Goal: Use online tool/utility: Utilize a website feature to perform a specific function

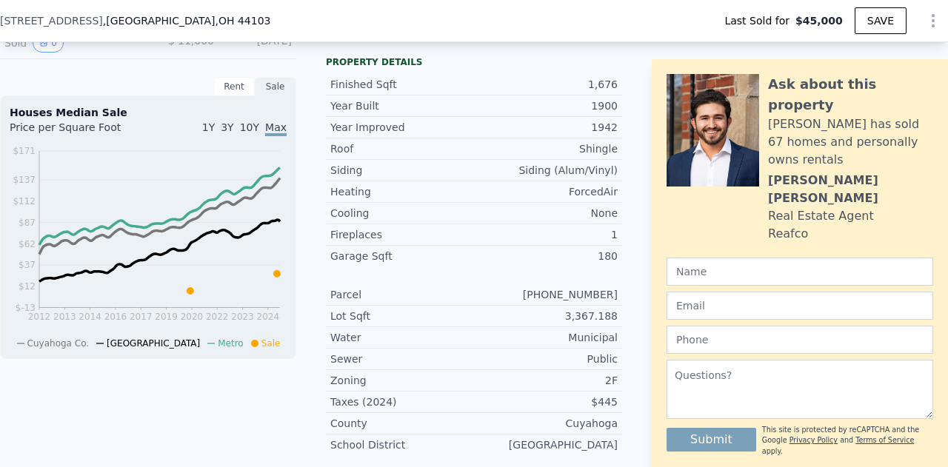
scroll to position [492, 0]
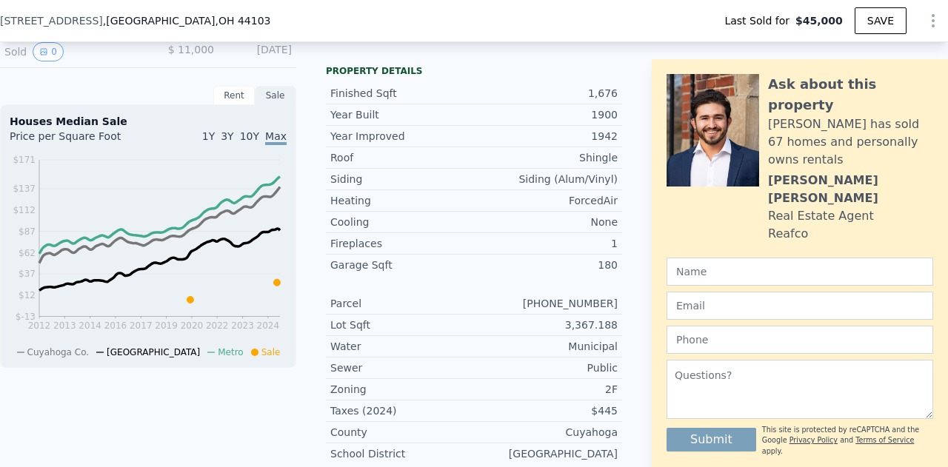
type input "$ 97,000"
type input "$ 41,962"
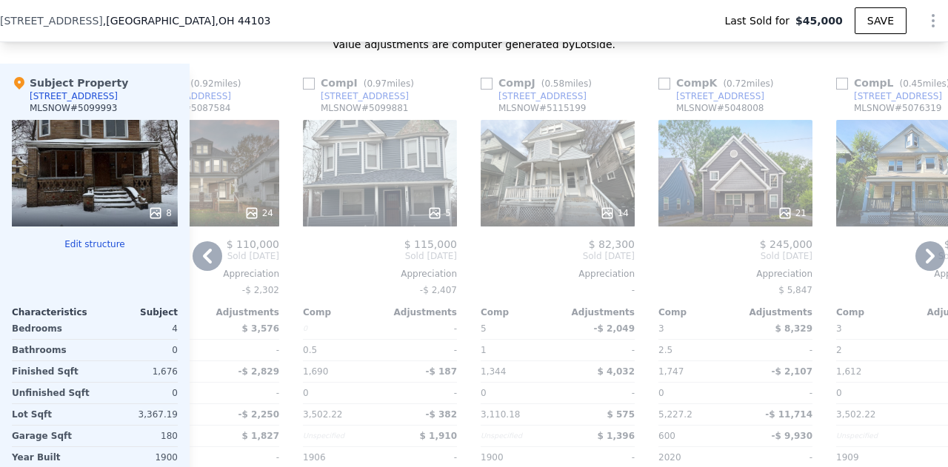
scroll to position [0, 1421]
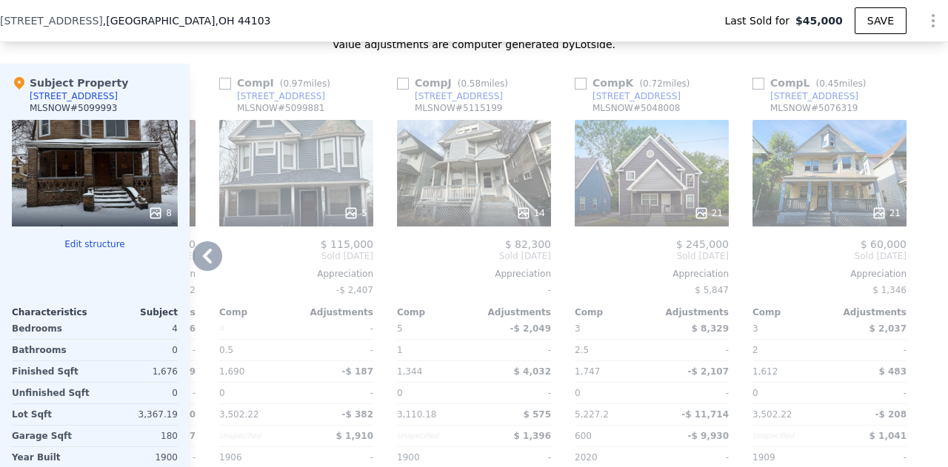
click at [665, 212] on div "21" at bounding box center [651, 173] width 154 height 107
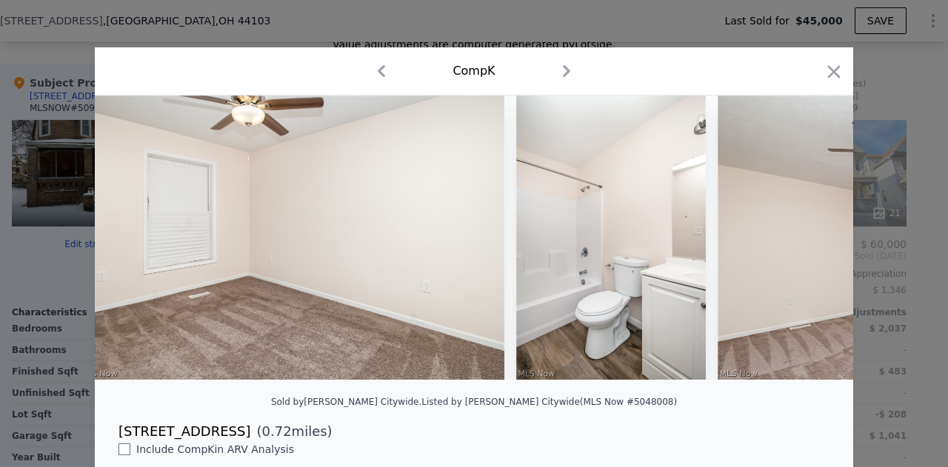
scroll to position [0, 3727]
click at [828, 70] on icon "button" at bounding box center [833, 71] width 21 height 21
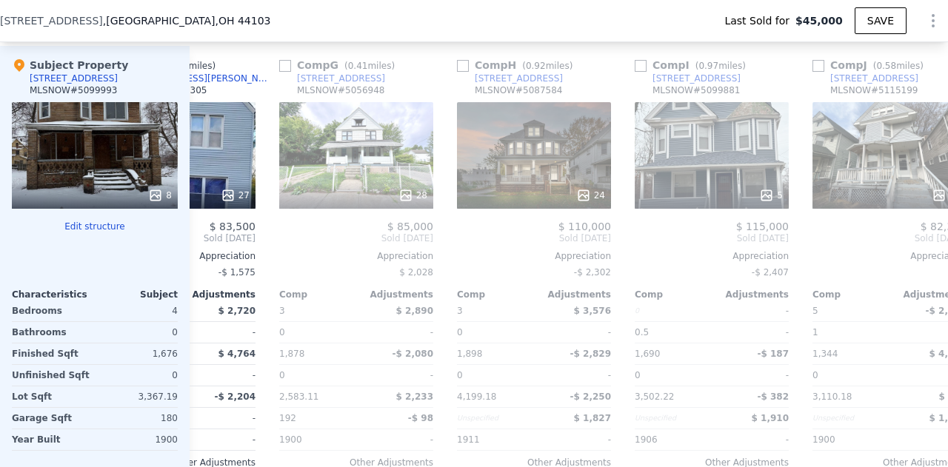
scroll to position [0, 994]
click at [552, 193] on div "24" at bounding box center [535, 155] width 154 height 107
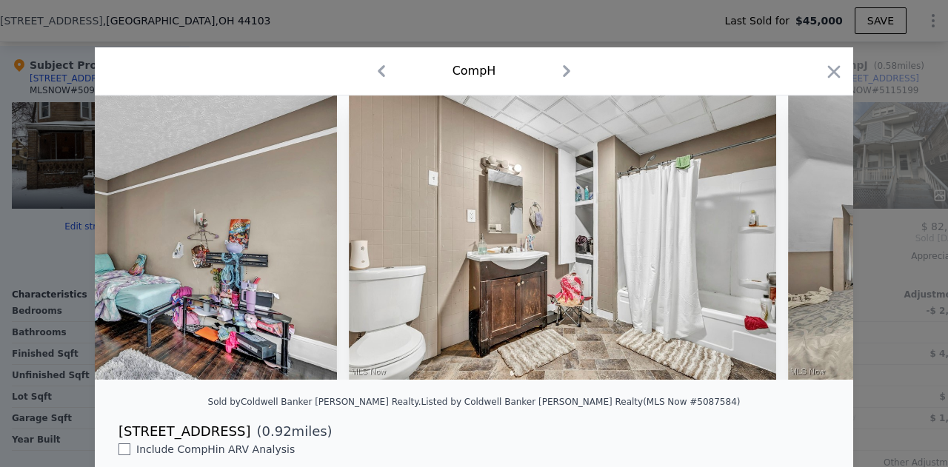
scroll to position [0, 8515]
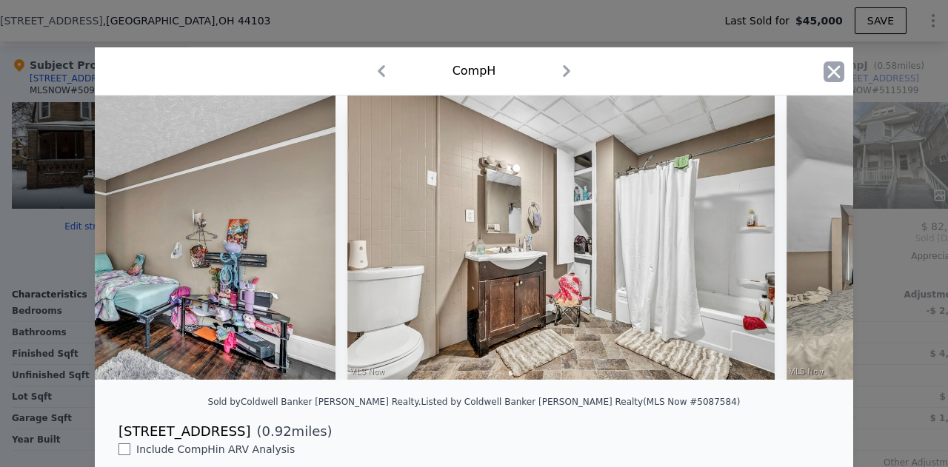
click at [834, 71] on icon "button" at bounding box center [833, 71] width 21 height 21
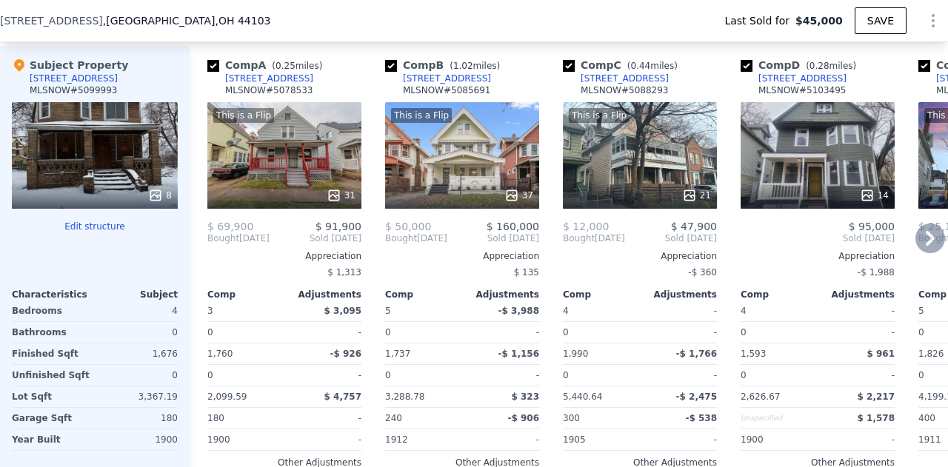
click at [286, 200] on div at bounding box center [284, 195] width 154 height 27
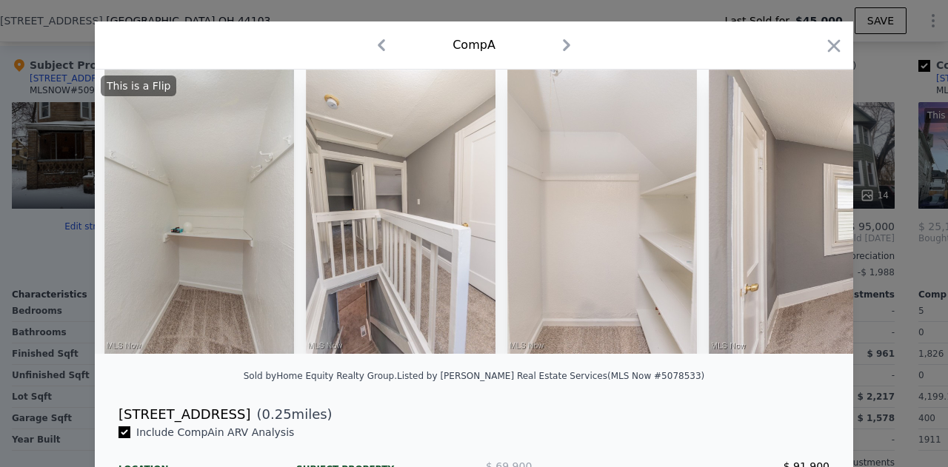
scroll to position [0, 7619]
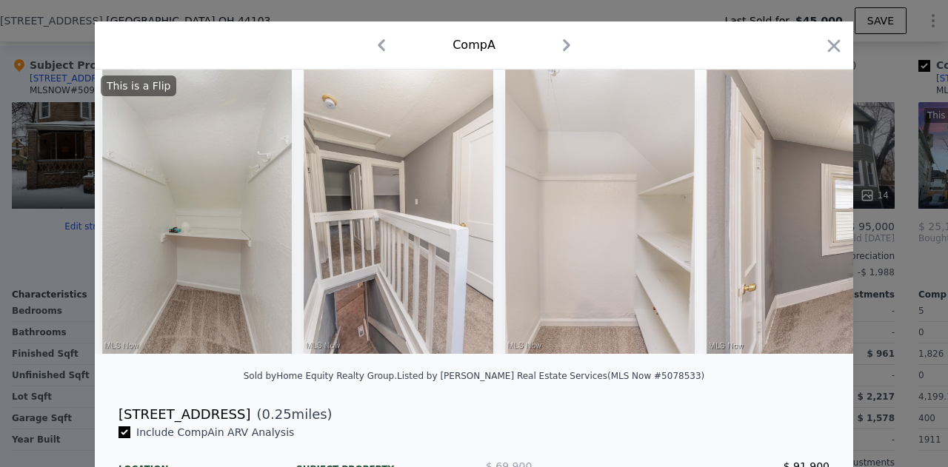
click at [823, 57] on div at bounding box center [833, 49] width 21 height 26
click at [830, 36] on icon "button" at bounding box center [833, 46] width 21 height 21
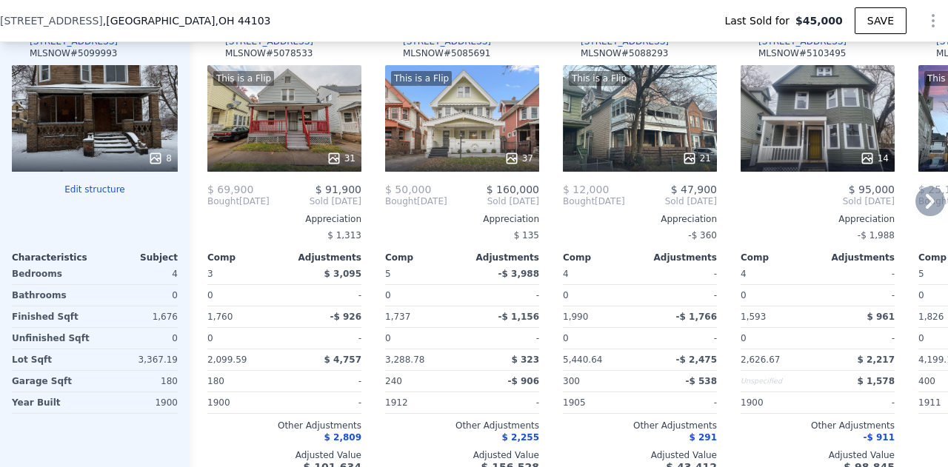
scroll to position [1734, 0]
click at [616, 153] on div "This is a Flip 21" at bounding box center [640, 118] width 154 height 107
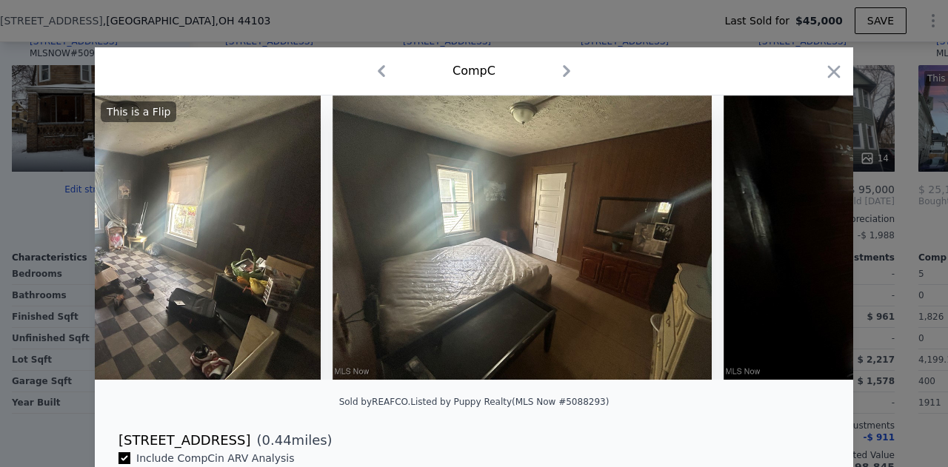
scroll to position [0, 5279]
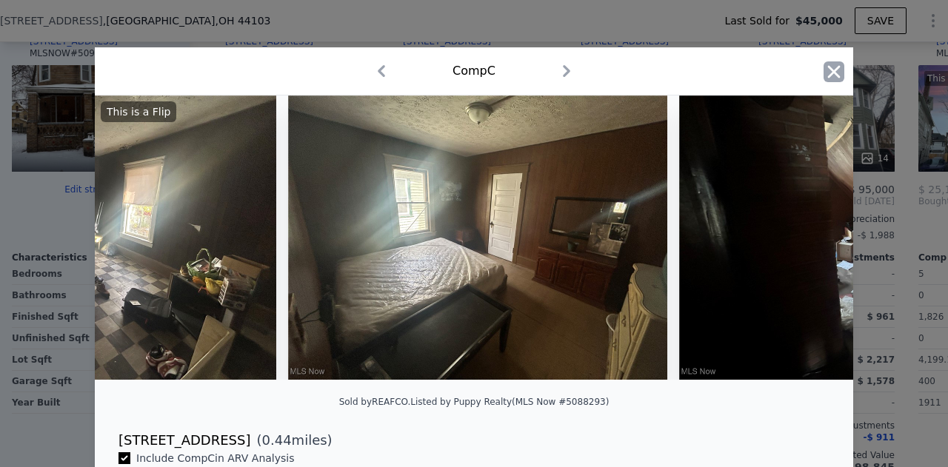
click at [832, 72] on icon "button" at bounding box center [833, 71] width 21 height 21
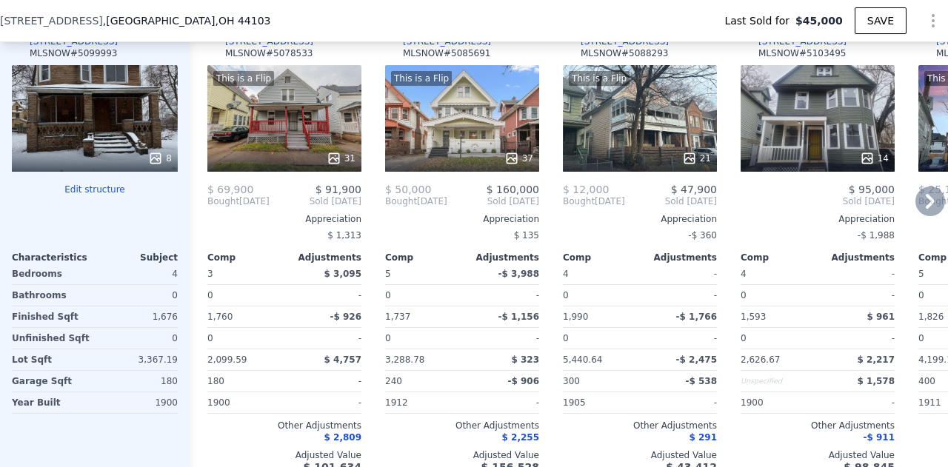
click at [824, 155] on div "14" at bounding box center [817, 118] width 154 height 107
